Goal: Task Accomplishment & Management: Use online tool/utility

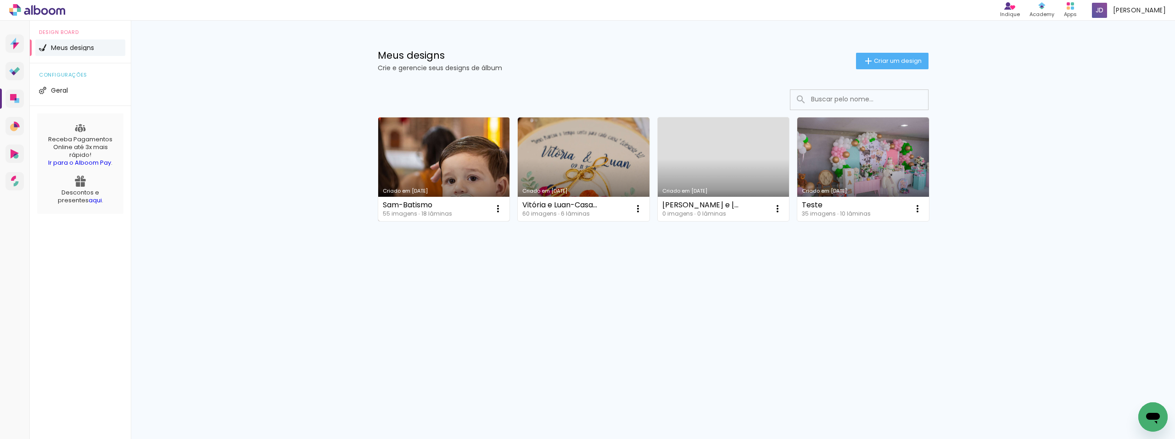
click at [444, 150] on link "Criado em [DATE]" at bounding box center [444, 170] width 132 height 104
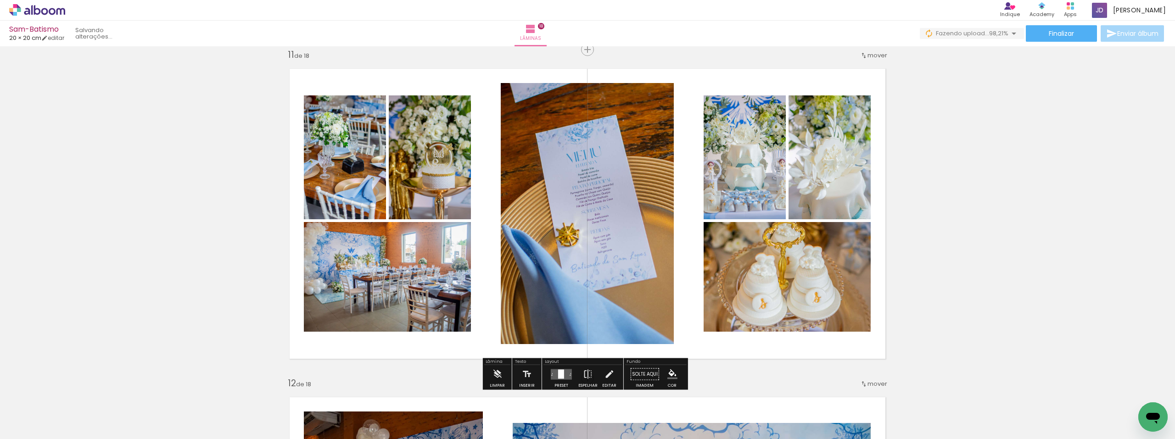
scroll to position [0, 1782]
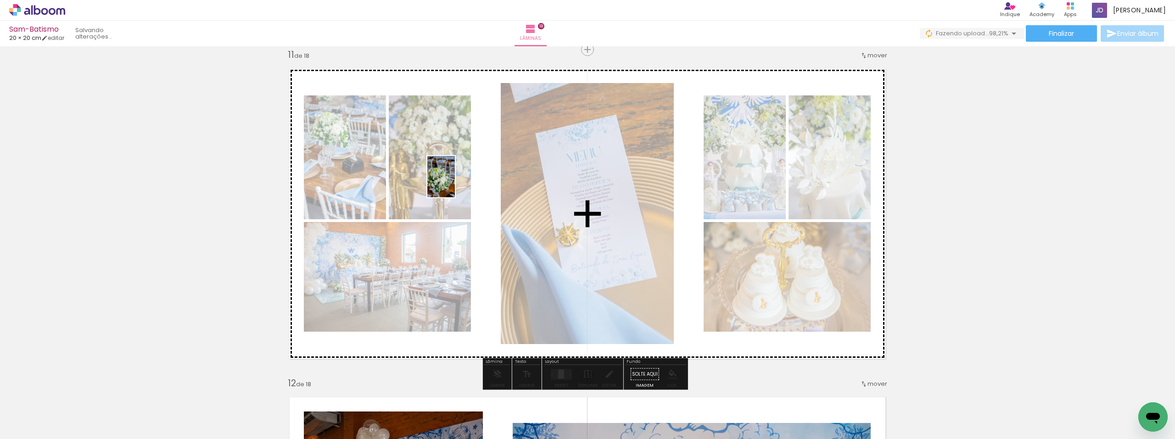
drag, startPoint x: 1134, startPoint y: 409, endPoint x: 455, endPoint y: 184, distance: 715.6
click at [455, 184] on quentale-workspace at bounding box center [587, 219] width 1175 height 439
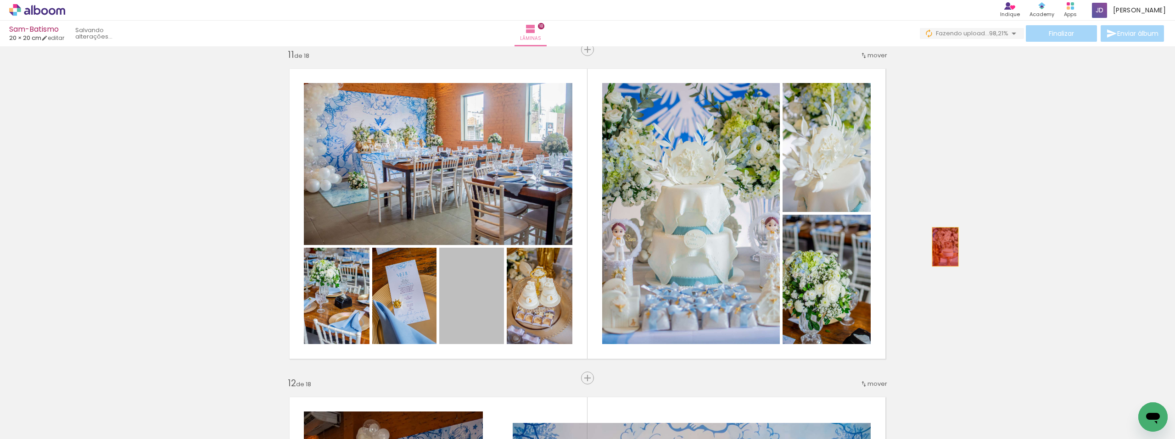
drag, startPoint x: 467, startPoint y: 314, endPoint x: 942, endPoint y: 247, distance: 479.3
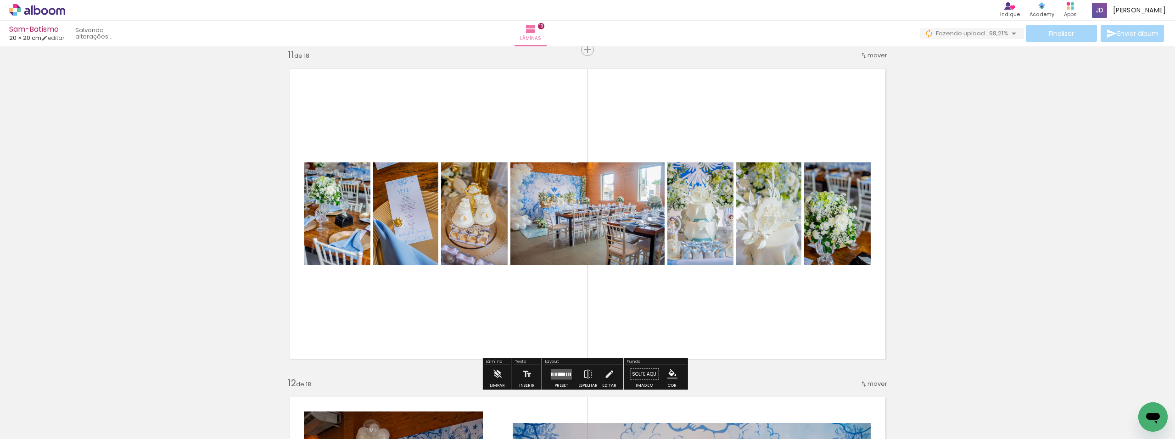
click at [558, 373] on div at bounding box center [561, 374] width 7 height 3
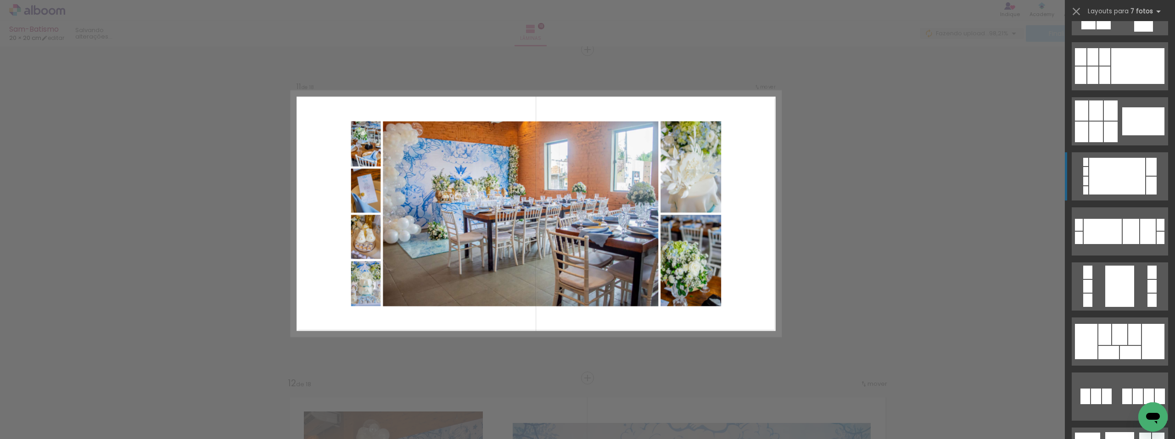
scroll to position [321, 0]
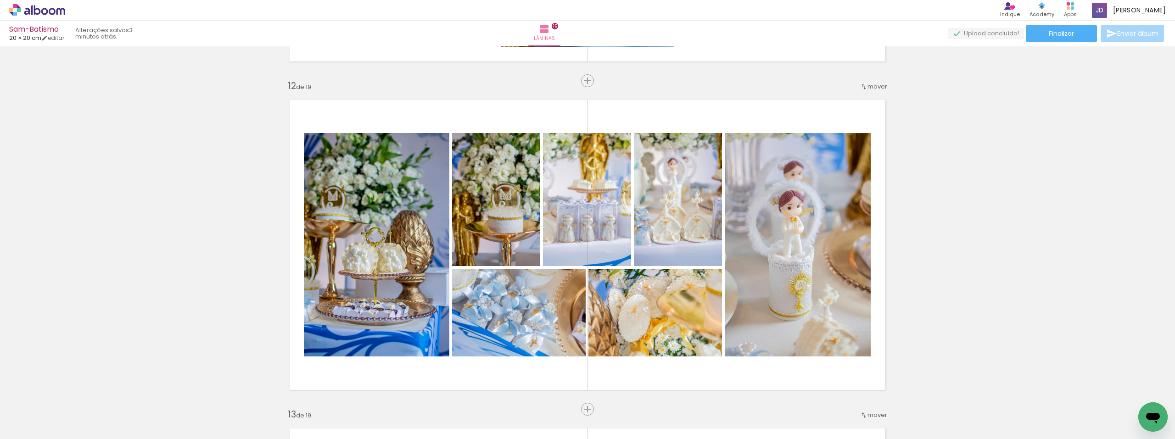
scroll to position [0, 1543]
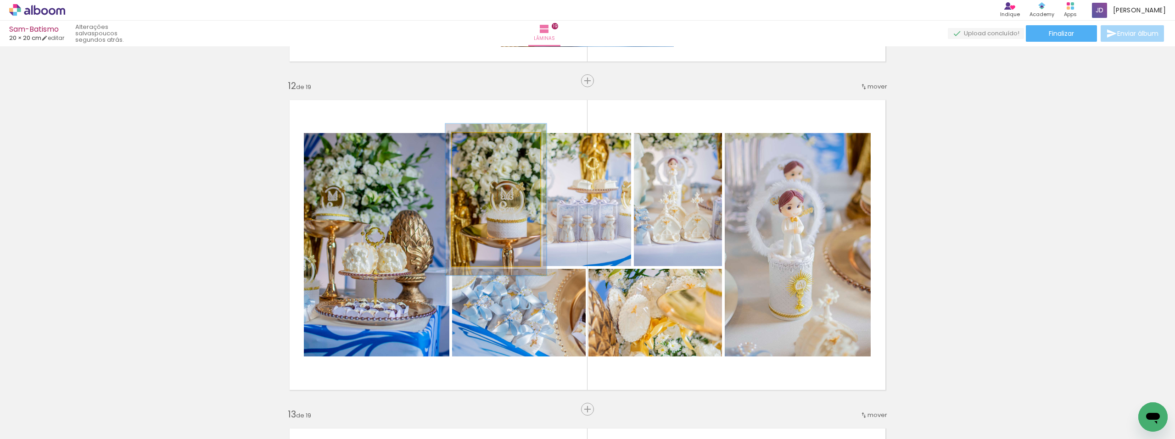
drag, startPoint x: 474, startPoint y: 144, endPoint x: 479, endPoint y: 143, distance: 5.1
type paper-slider "116"
click at [479, 143] on div at bounding box center [478, 142] width 15 height 15
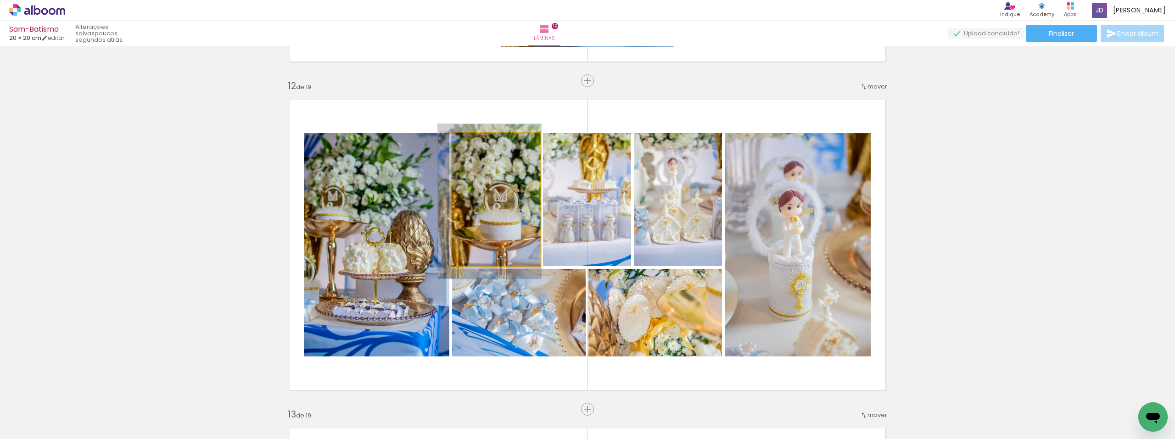
drag, startPoint x: 507, startPoint y: 213, endPoint x: 500, endPoint y: 215, distance: 7.6
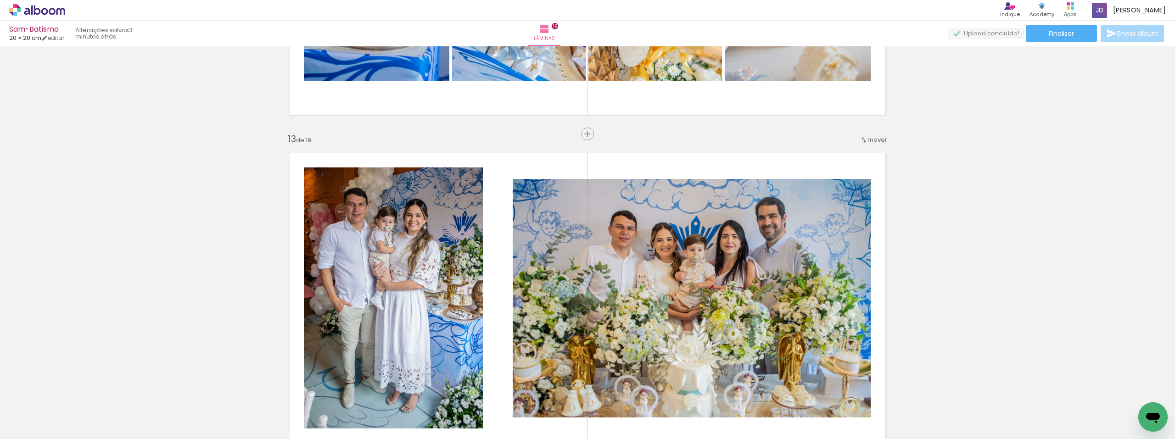
scroll to position [3963, 0]
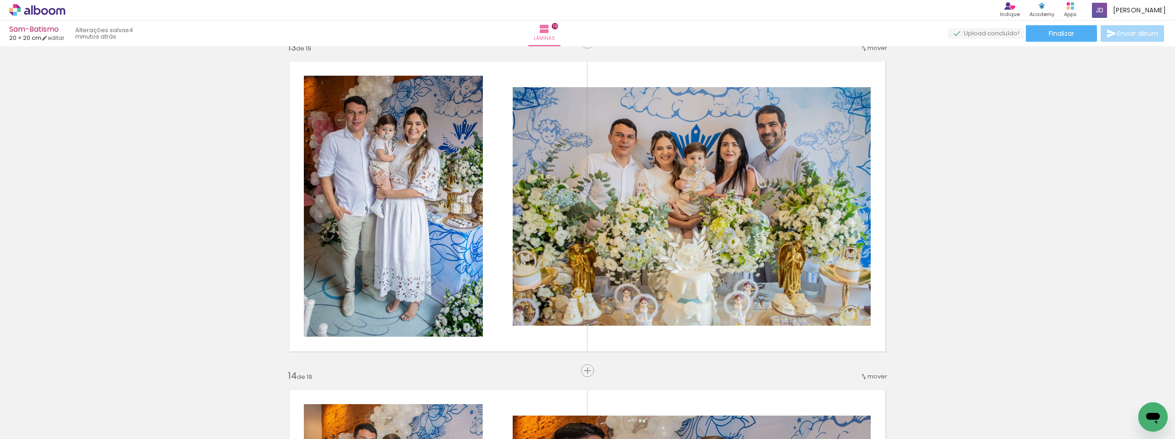
scroll to position [0, 1543]
